Goal: Task Accomplishment & Management: Manage account settings

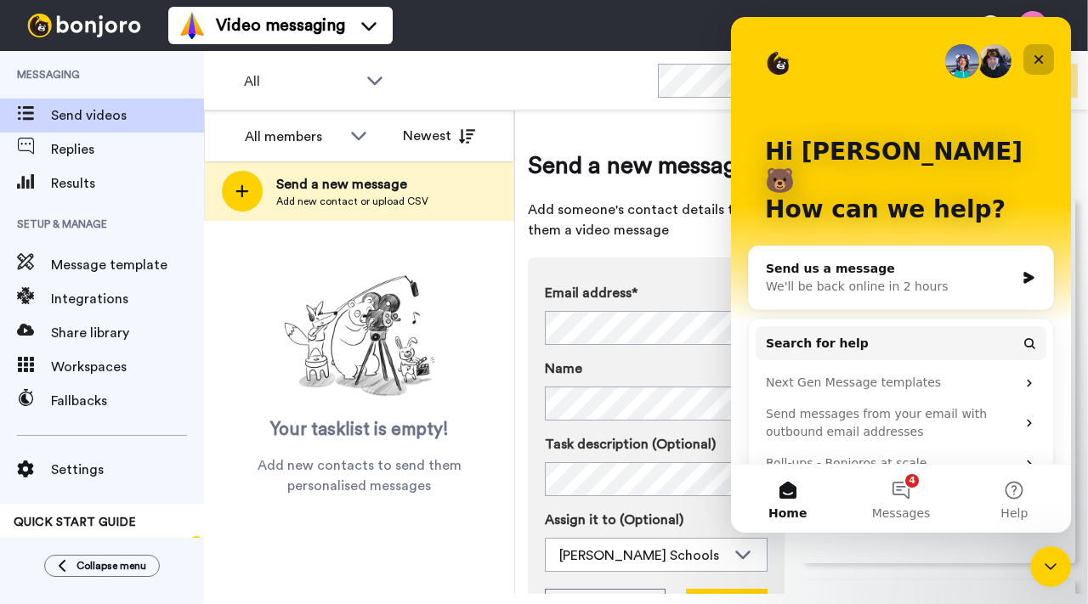
click at [1044, 59] on icon "Close" at bounding box center [1039, 60] width 14 height 14
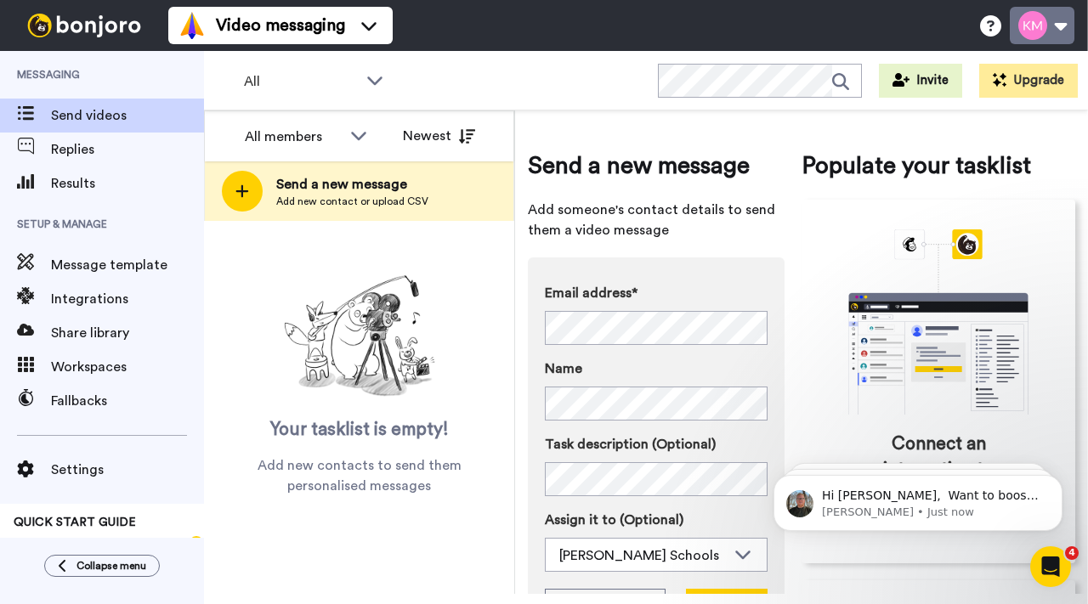
click at [1057, 30] on button at bounding box center [1042, 25] width 65 height 37
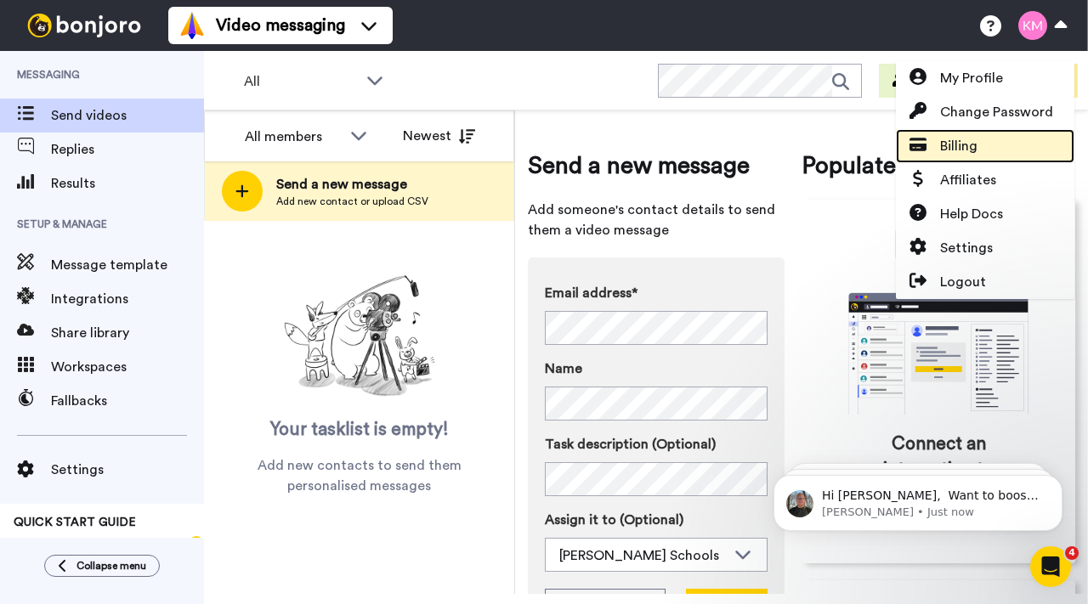
click at [962, 152] on span "Billing" at bounding box center [958, 146] width 37 height 20
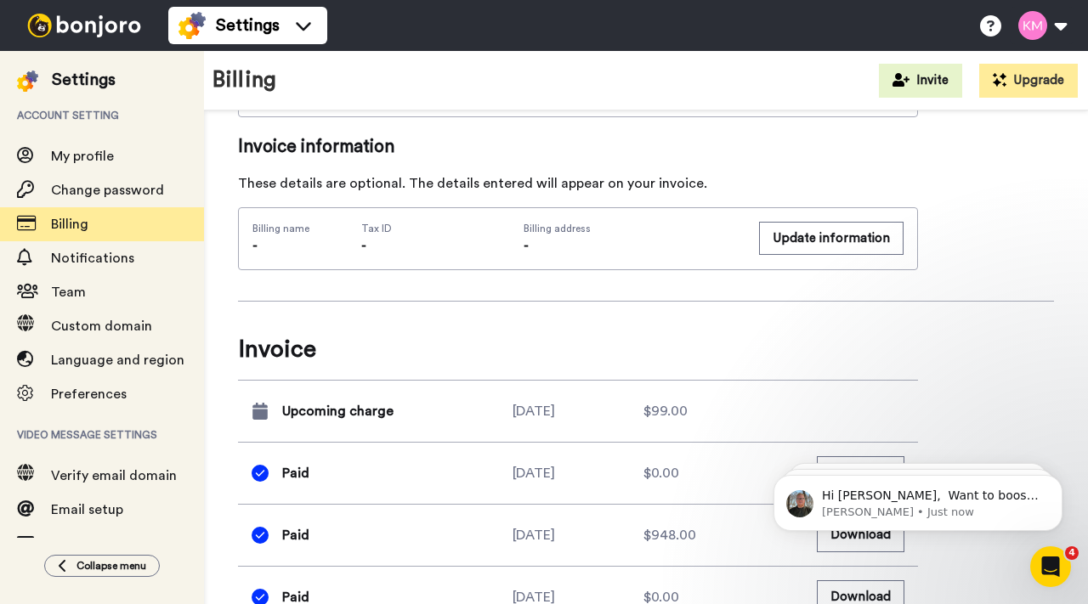
scroll to position [649, 0]
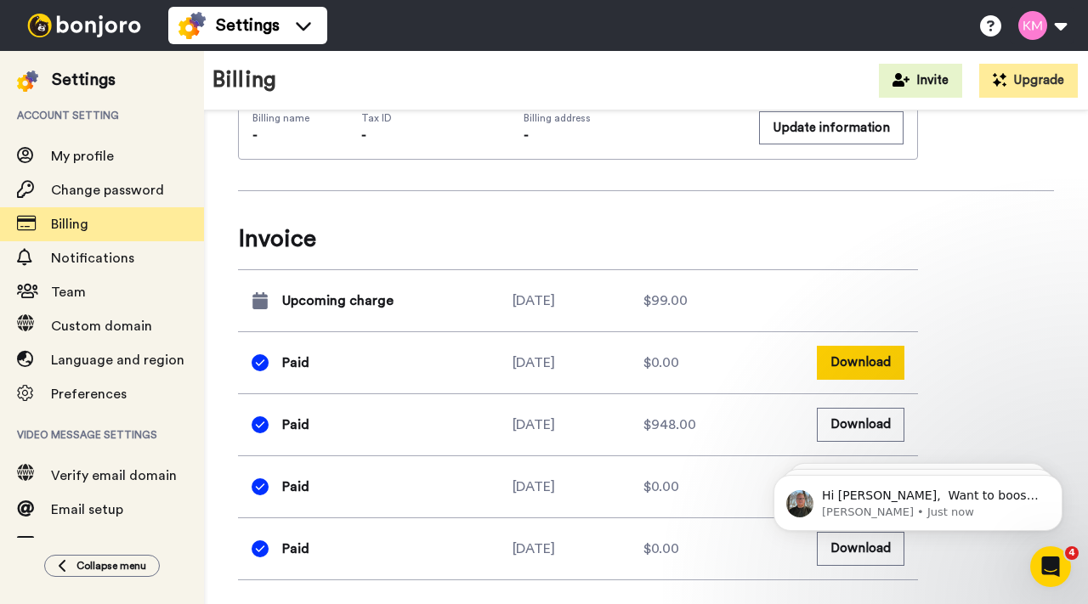
click at [889, 354] on button "Download" at bounding box center [861, 362] width 88 height 33
